Goal: Information Seeking & Learning: Learn about a topic

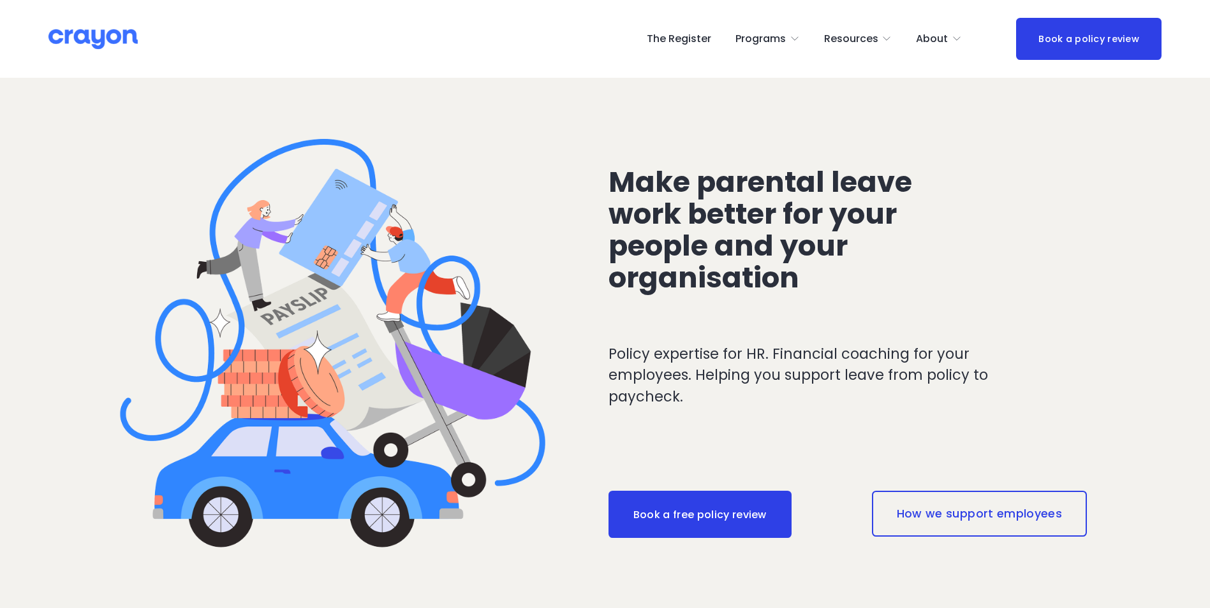
click at [875, 41] on span "Resources" at bounding box center [851, 39] width 54 height 18
click at [0, 0] on span "Parent Hub" at bounding box center [0, 0] width 0 height 0
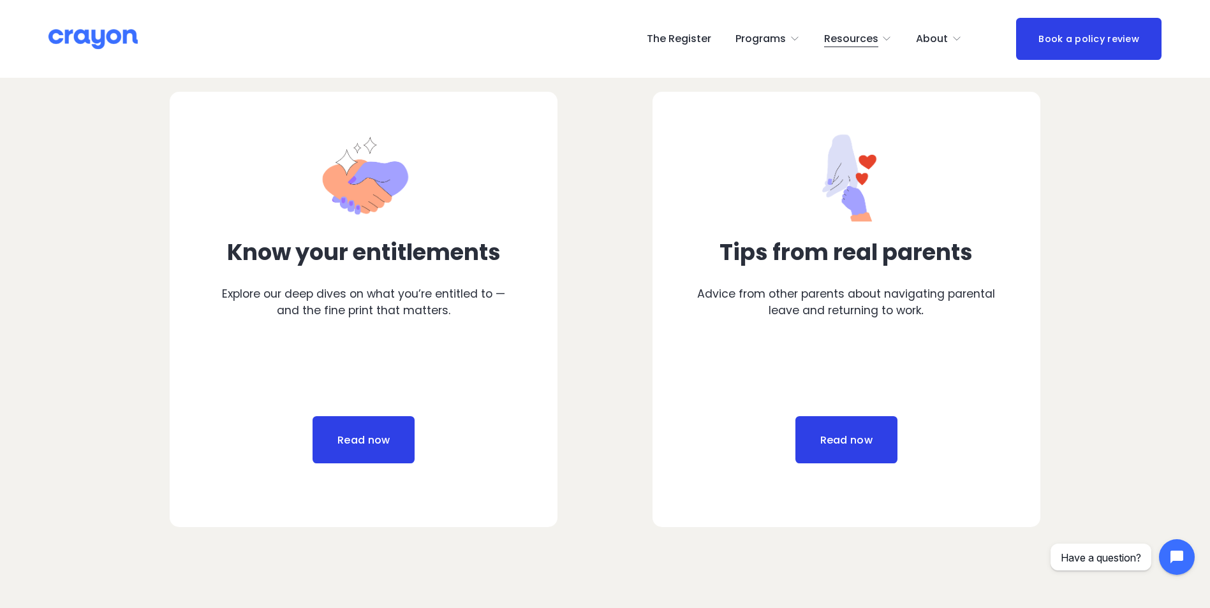
scroll to position [638, 0]
click at [382, 443] on link "Read now" at bounding box center [363, 440] width 102 height 47
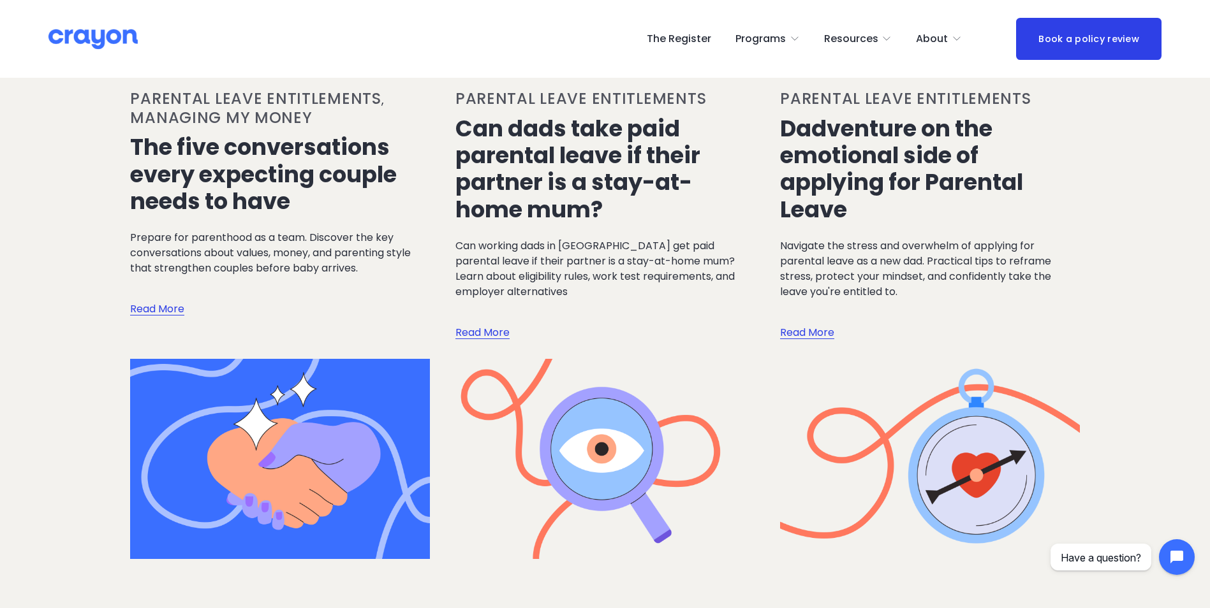
scroll to position [255, 0]
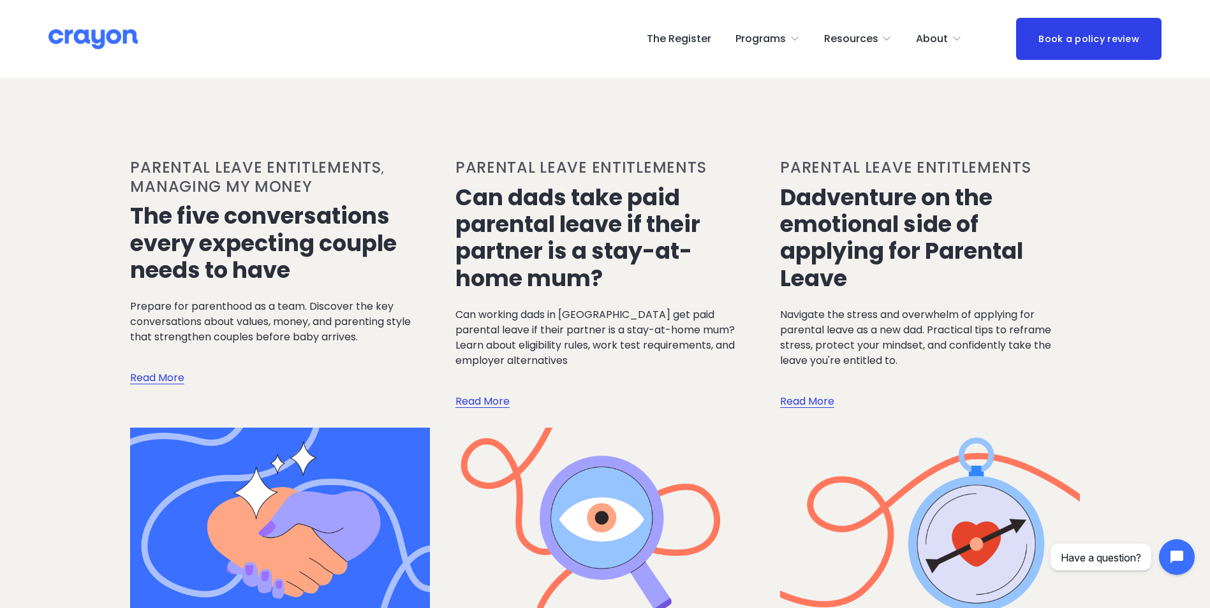
click at [487, 405] on link "Read More" at bounding box center [482, 389] width 54 height 41
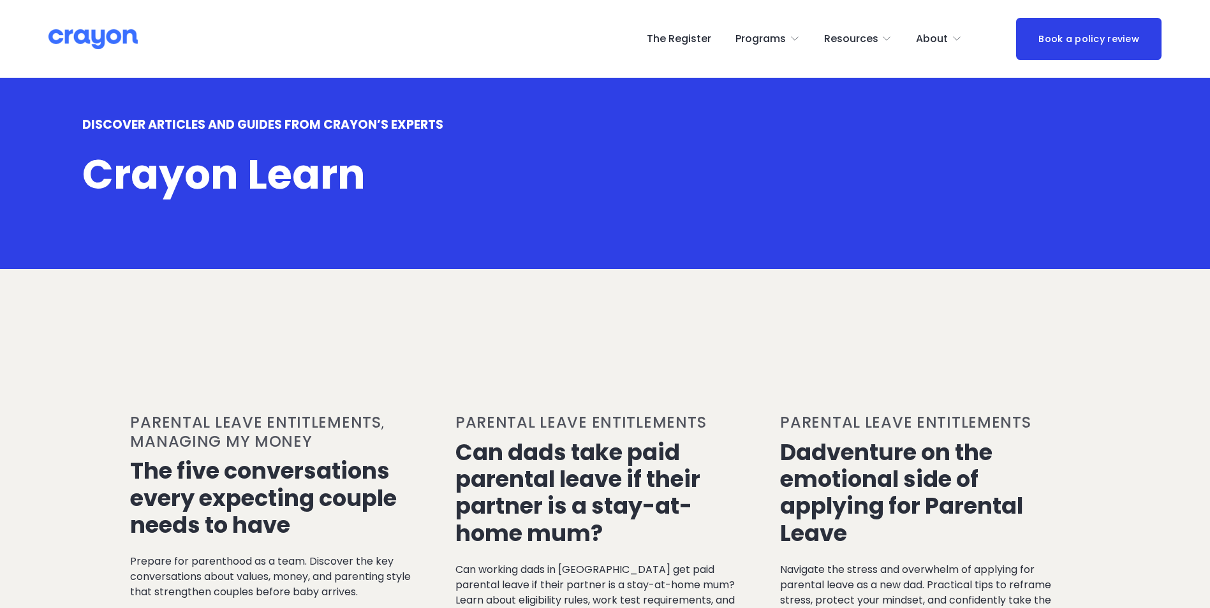
scroll to position [255, 0]
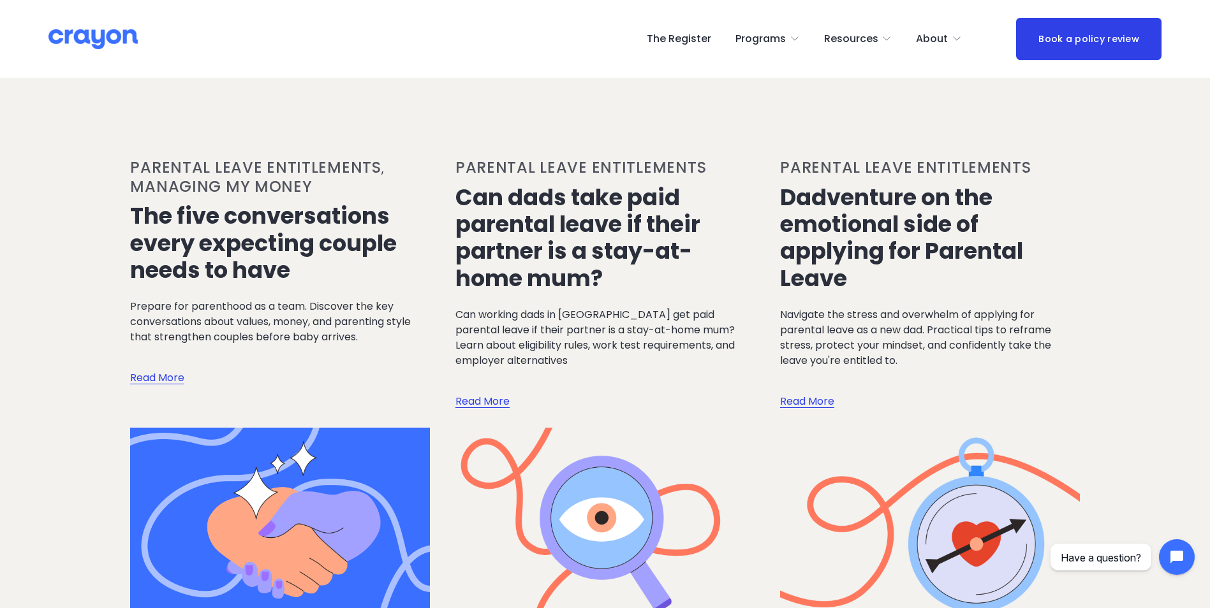
click at [172, 379] on link "Read More" at bounding box center [157, 365] width 54 height 41
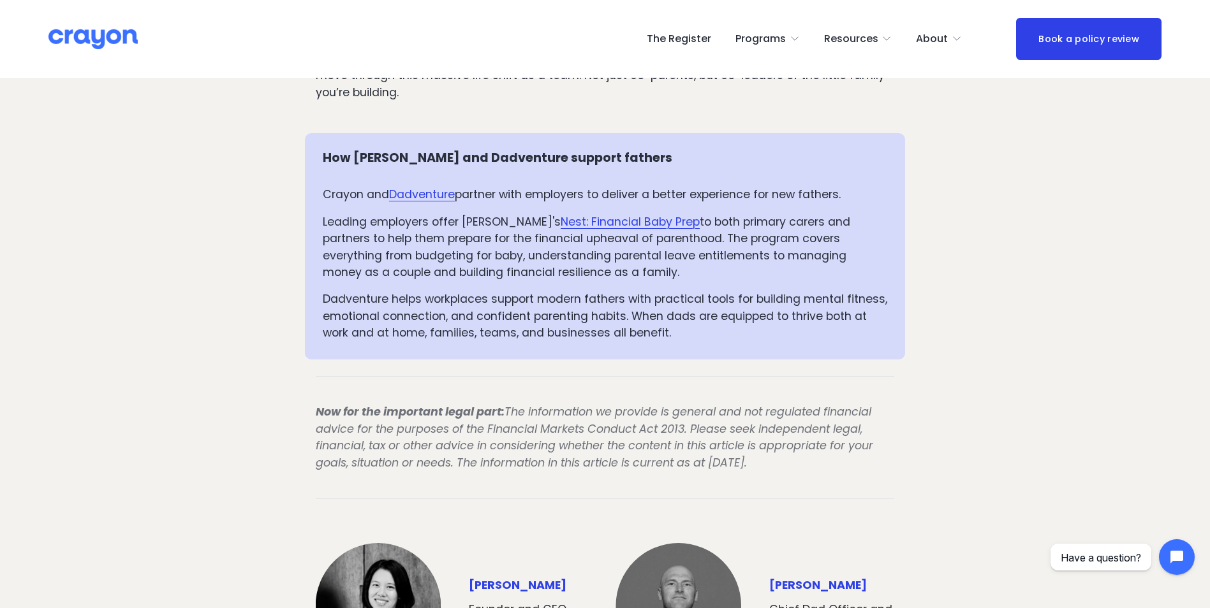
scroll to position [4591, 0]
